Goal: Transaction & Acquisition: Purchase product/service

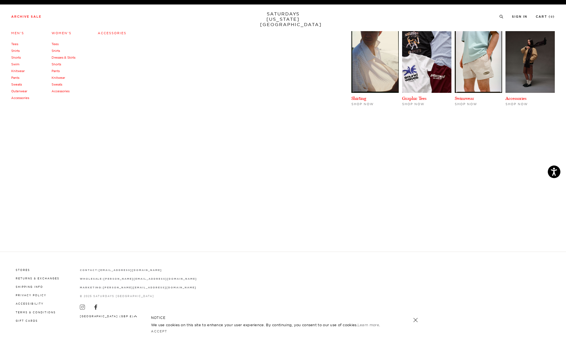
click at [31, 15] on li "Archive Sale Men's Tees Shirts Shorts Swim Knitwear Pants Sweats Outerwear" at bounding box center [26, 16] width 30 height 5
click at [15, 45] on link "Tees" at bounding box center [14, 44] width 7 height 4
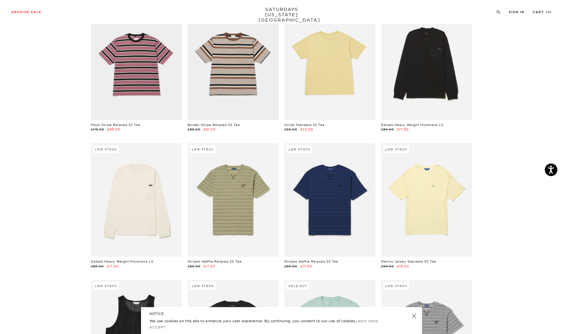
scroll to position [141, 0]
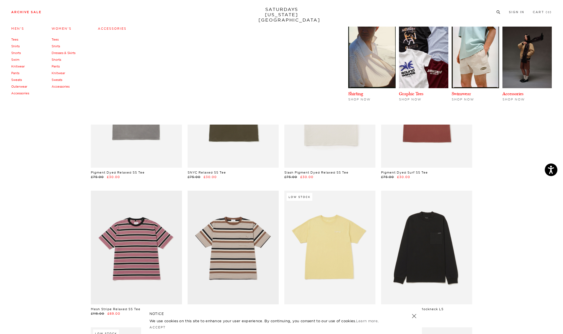
click at [16, 47] on link "Shirts" at bounding box center [15, 46] width 8 height 4
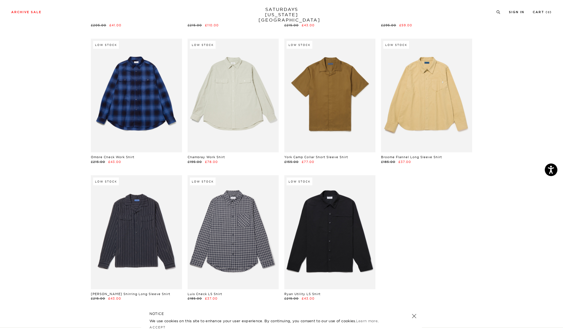
scroll to position [1603, 0]
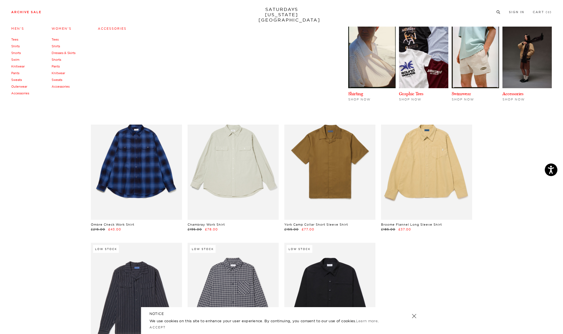
click at [15, 80] on link "Sweats" at bounding box center [16, 80] width 11 height 4
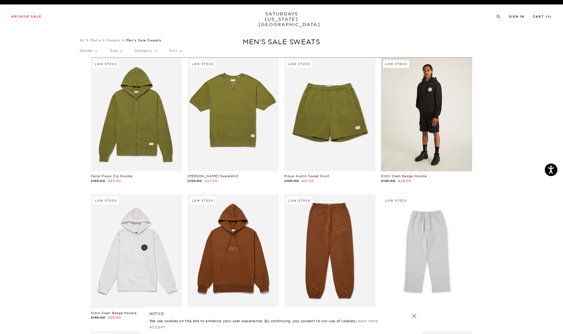
click at [441, 107] on link at bounding box center [426, 115] width 91 height 114
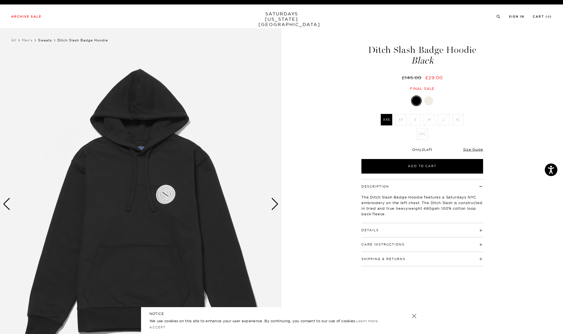
click at [48, 41] on link "Sweats" at bounding box center [45, 40] width 14 height 4
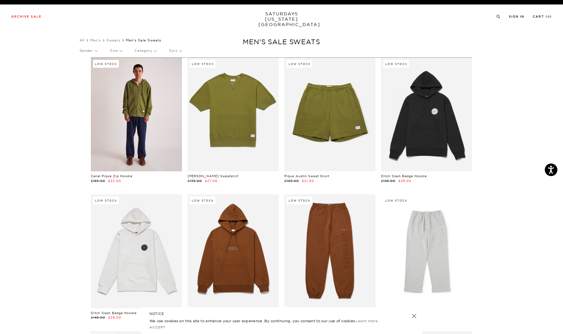
click at [103, 117] on link at bounding box center [136, 115] width 91 height 114
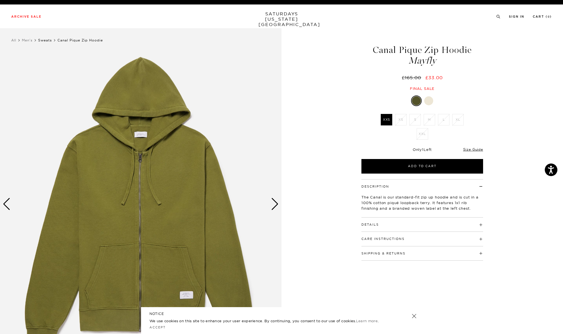
click at [46, 40] on link "Sweats" at bounding box center [45, 40] width 14 height 4
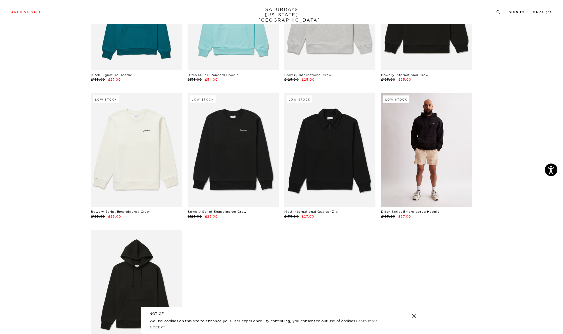
scroll to position [972, 0]
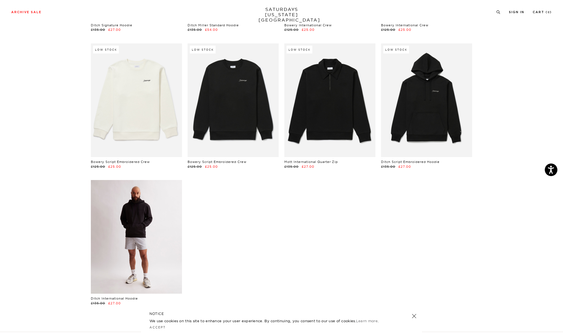
click at [146, 246] on link at bounding box center [136, 237] width 91 height 114
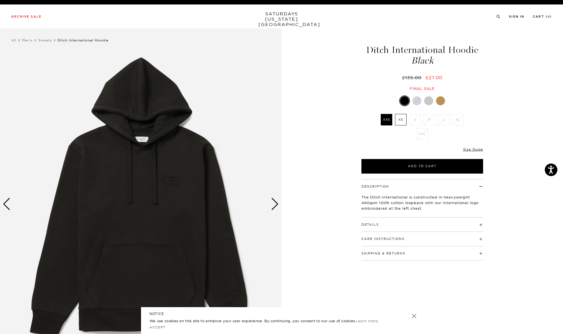
click at [429, 99] on div at bounding box center [428, 100] width 9 height 9
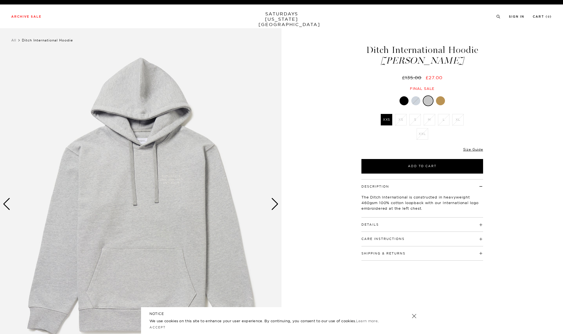
click at [440, 101] on div at bounding box center [440, 100] width 9 height 9
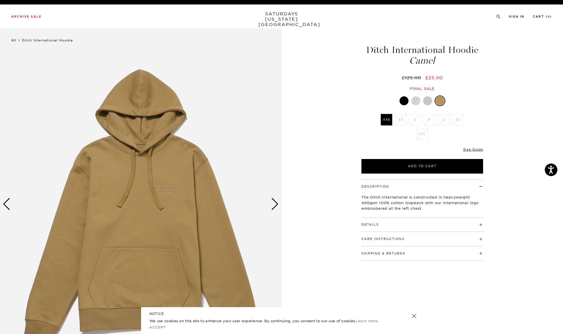
click at [14, 40] on link "All" at bounding box center [13, 40] width 5 height 4
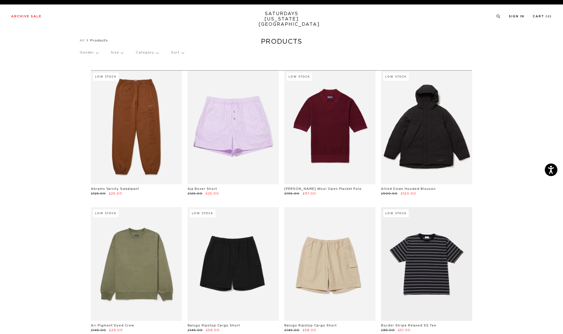
click at [121, 53] on p "Size" at bounding box center [117, 52] width 12 height 13
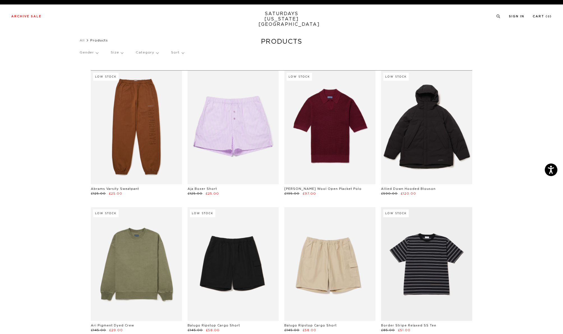
click at [120, 52] on p "Size" at bounding box center [117, 52] width 12 height 13
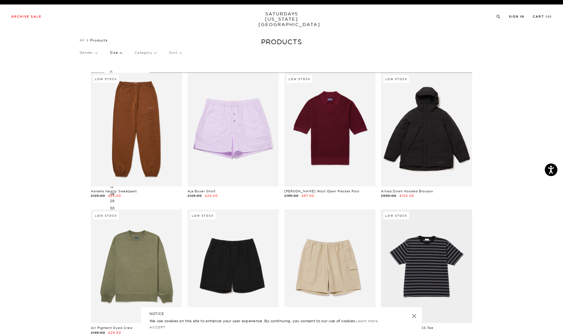
click at [96, 52] on p "Gender" at bounding box center [89, 52] width 18 height 13
click at [82, 71] on p "[DEMOGRAPHIC_DATA]" at bounding box center [102, 72] width 44 height 7
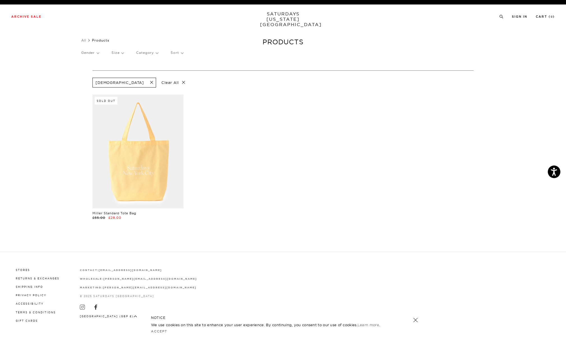
click at [123, 54] on p "Size" at bounding box center [118, 52] width 12 height 13
click at [84, 41] on link "All" at bounding box center [83, 40] width 5 height 4
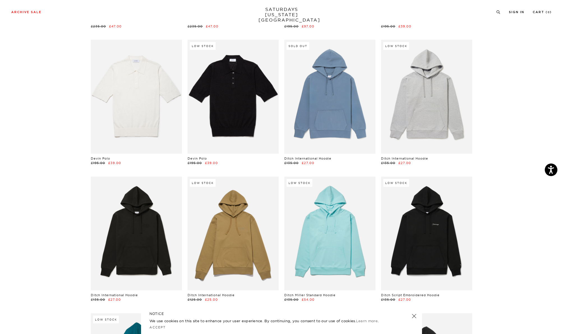
scroll to position [2235, 1]
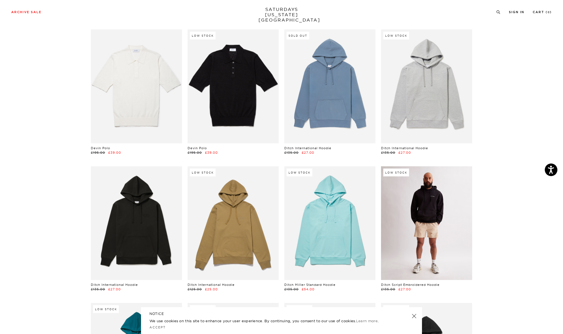
click at [451, 216] on link at bounding box center [426, 223] width 91 height 114
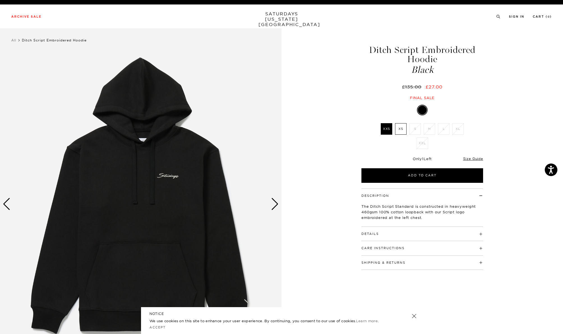
click at [274, 205] on div "Next slide" at bounding box center [275, 204] width 8 height 12
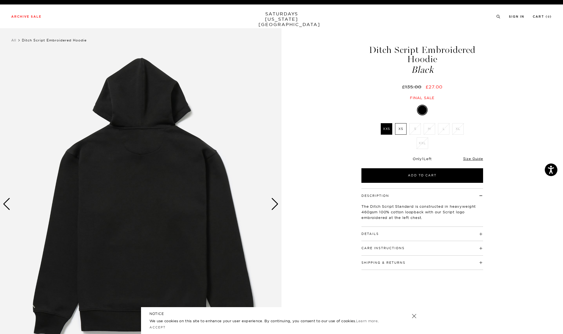
click at [274, 205] on div "Next slide" at bounding box center [275, 204] width 8 height 12
